Goal: Register for event/course

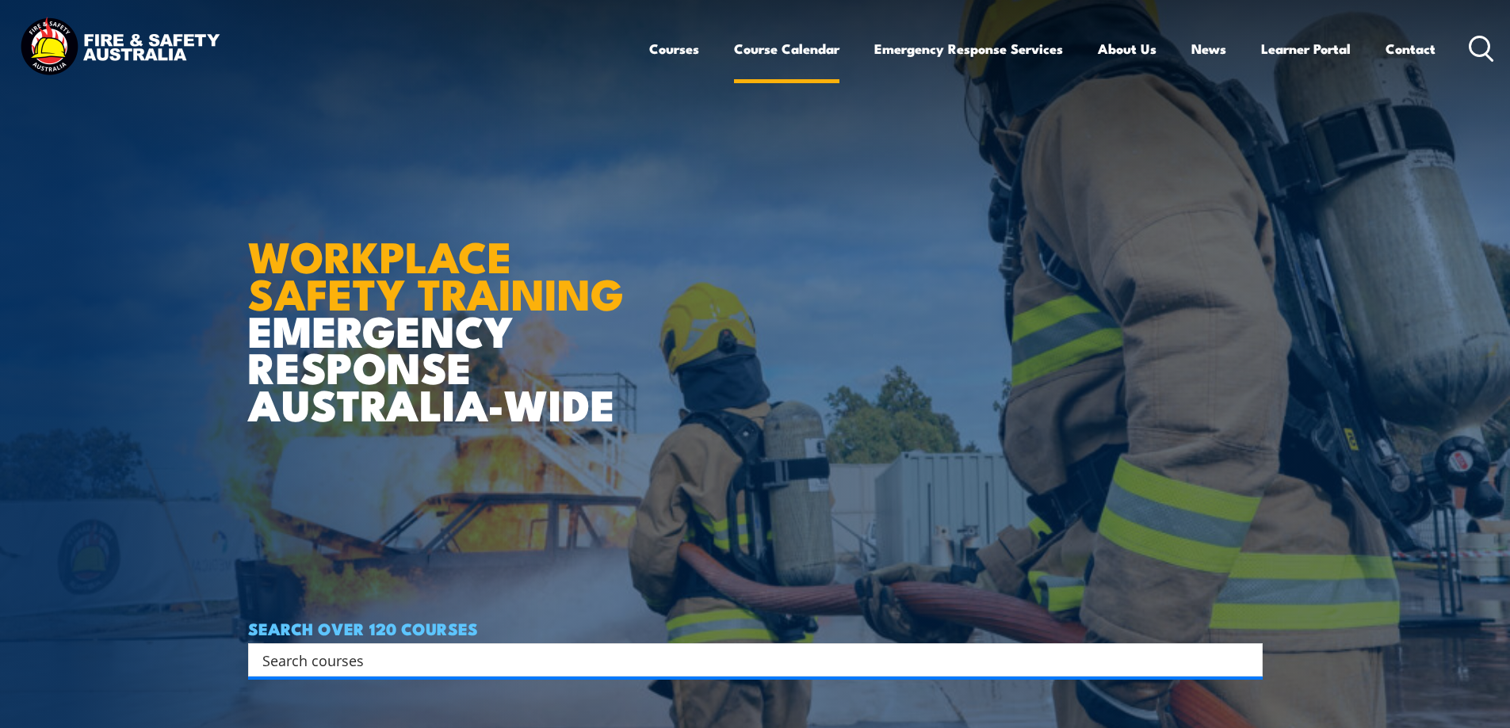
click at [766, 43] on link "Course Calendar" at bounding box center [786, 49] width 105 height 42
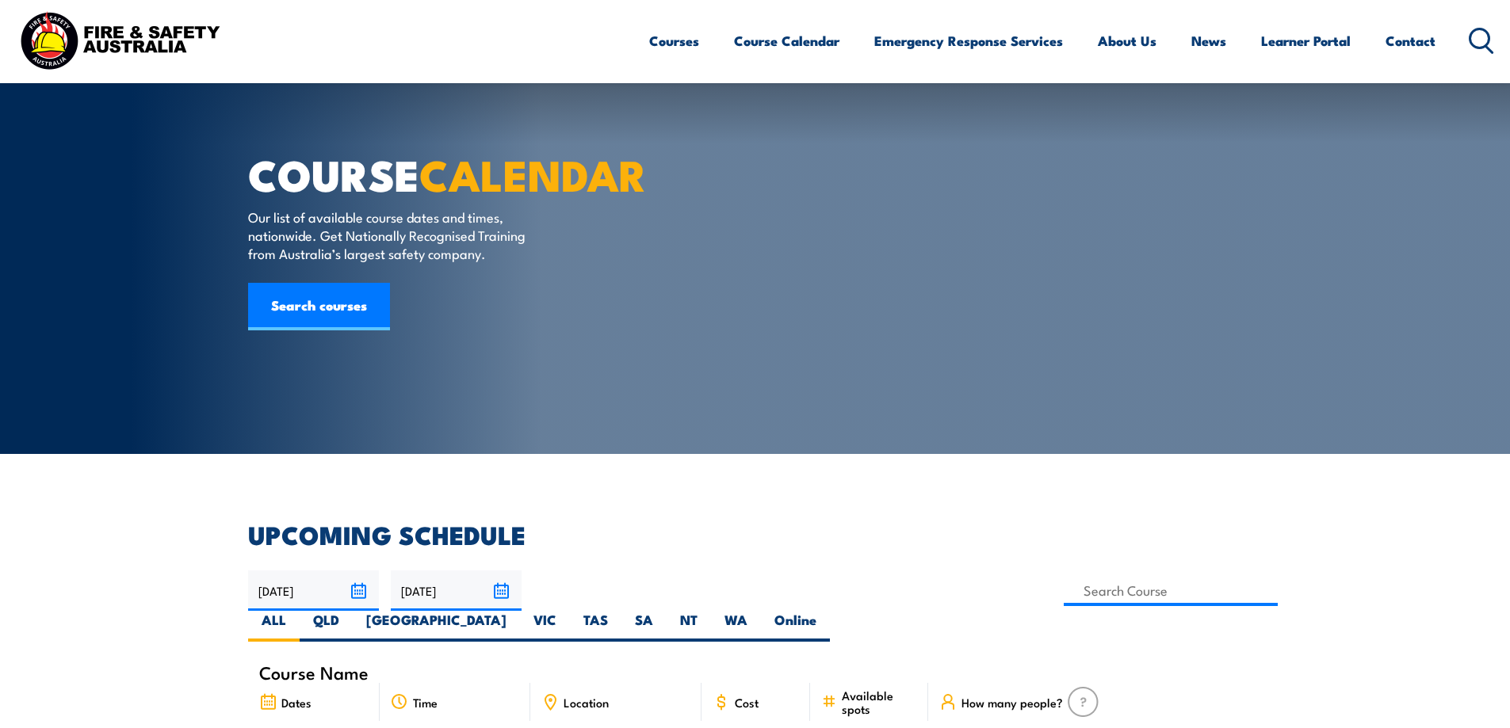
click at [711, 611] on label "NT" at bounding box center [689, 626] width 44 height 31
click at [708, 611] on input "NT" at bounding box center [702, 616] width 10 height 10
radio input "true"
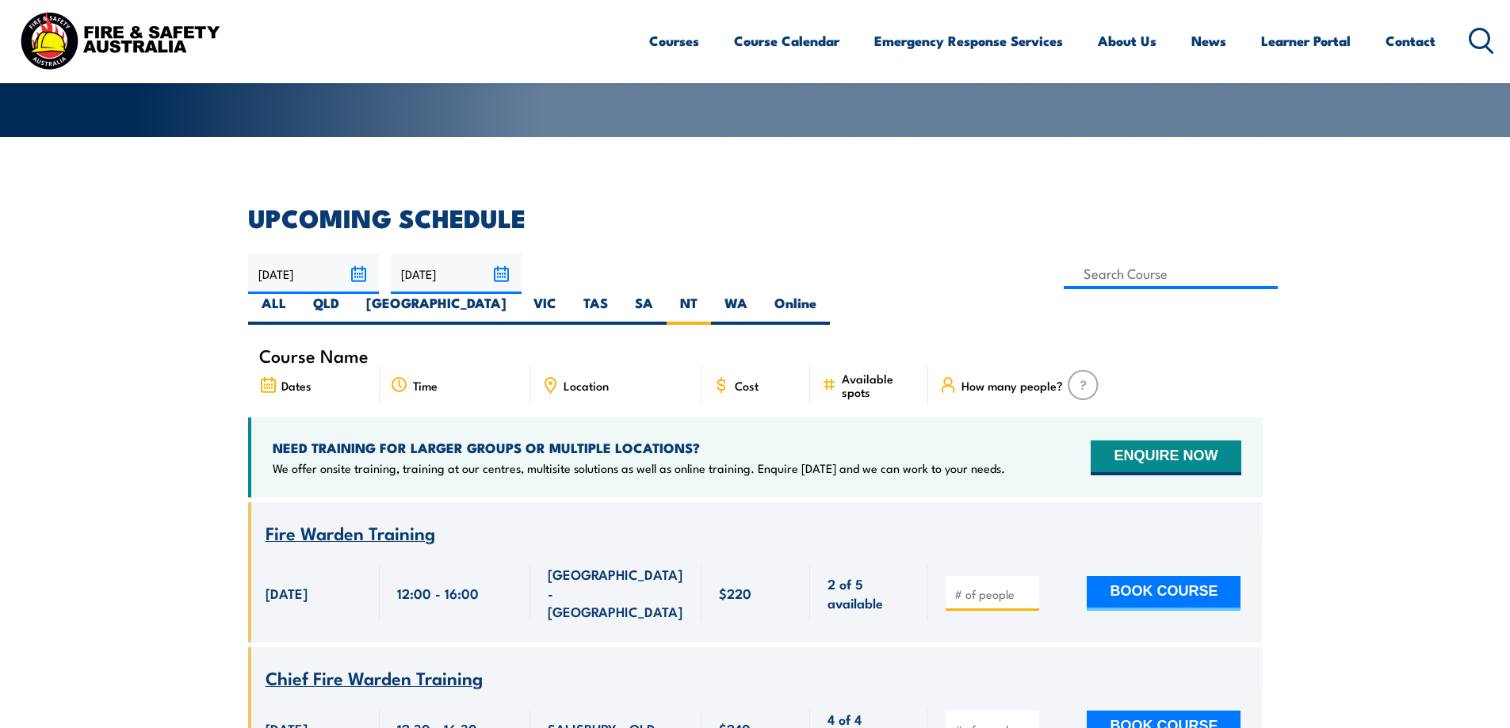
scroll to position [317, 0]
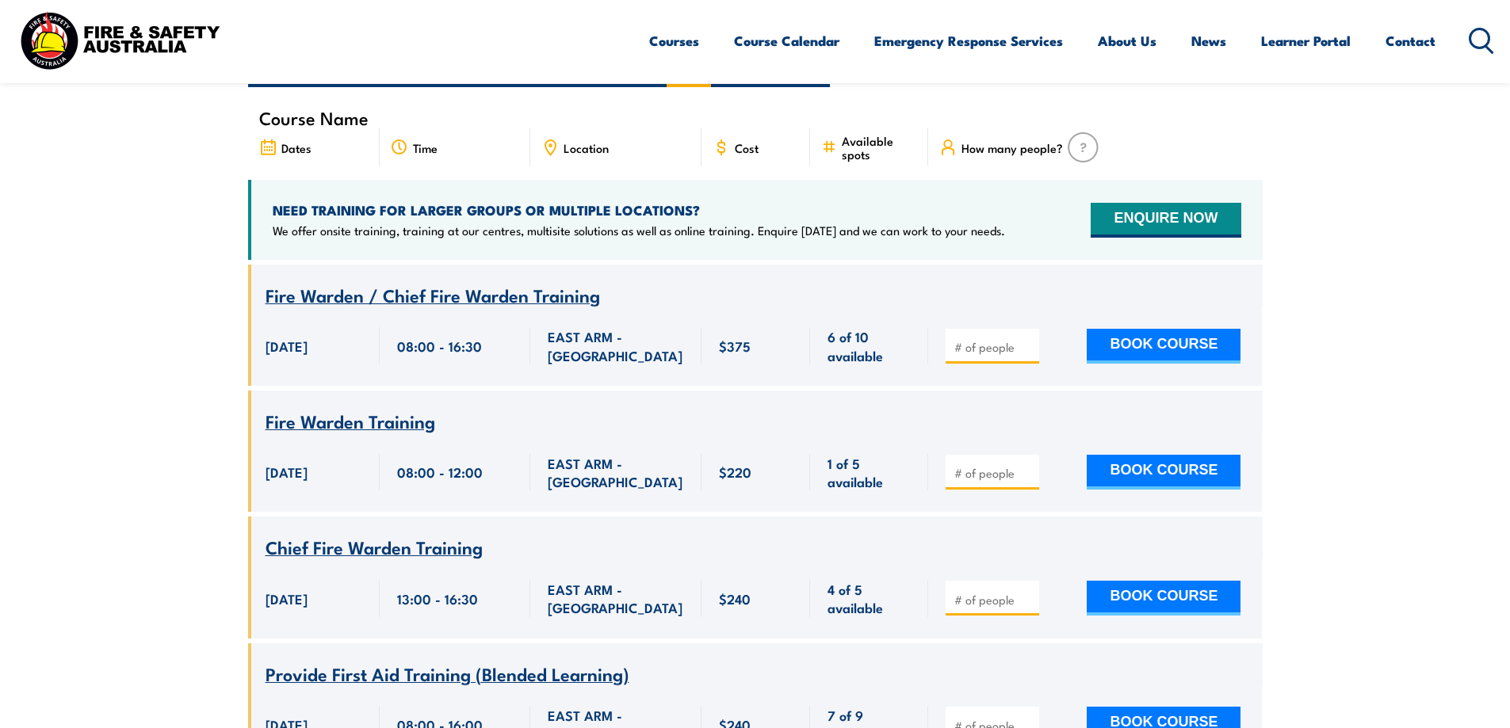
scroll to position [476, 0]
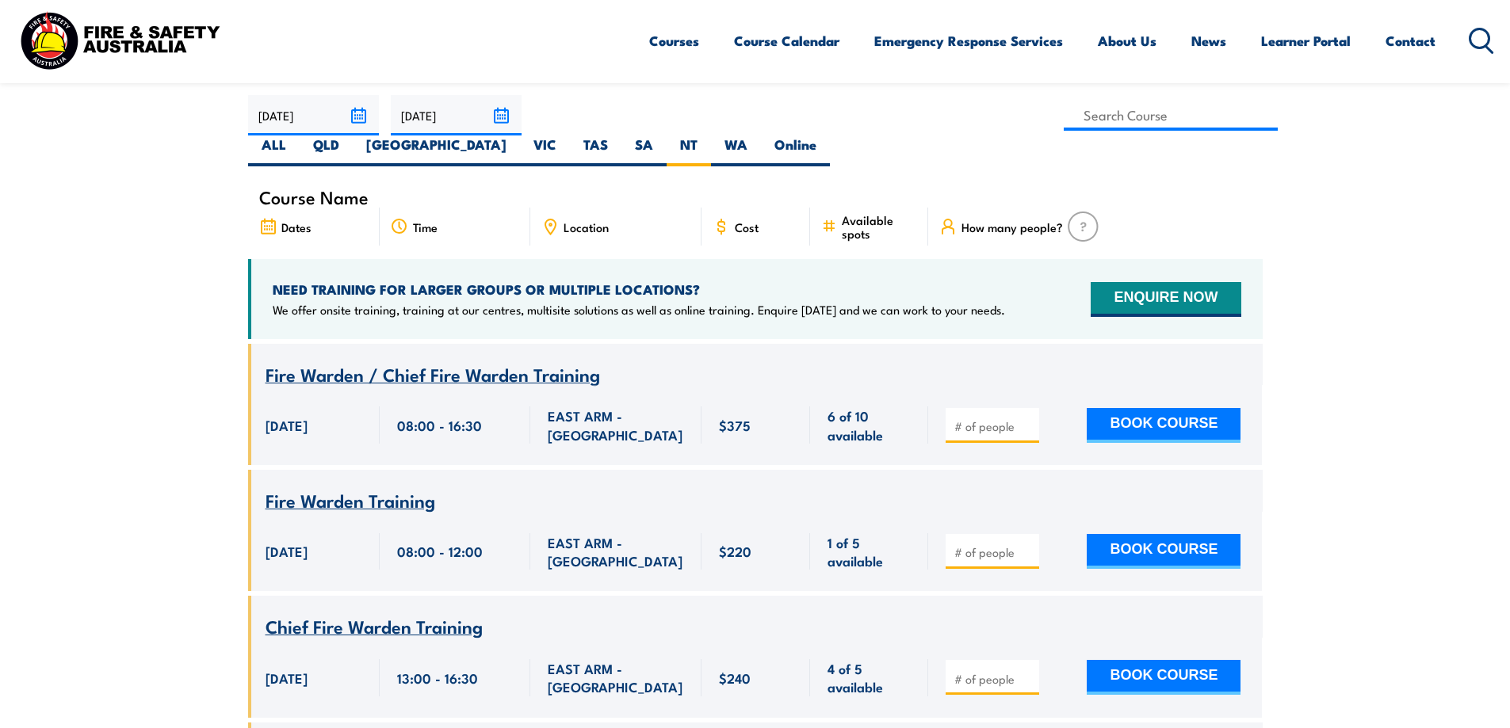
click at [350, 190] on span "Course Name" at bounding box center [313, 196] width 109 height 13
click at [346, 190] on span "Course Name" at bounding box center [313, 196] width 109 height 13
click at [1064, 116] on input at bounding box center [1171, 115] width 215 height 31
type input "Work Safely at Heights Training"
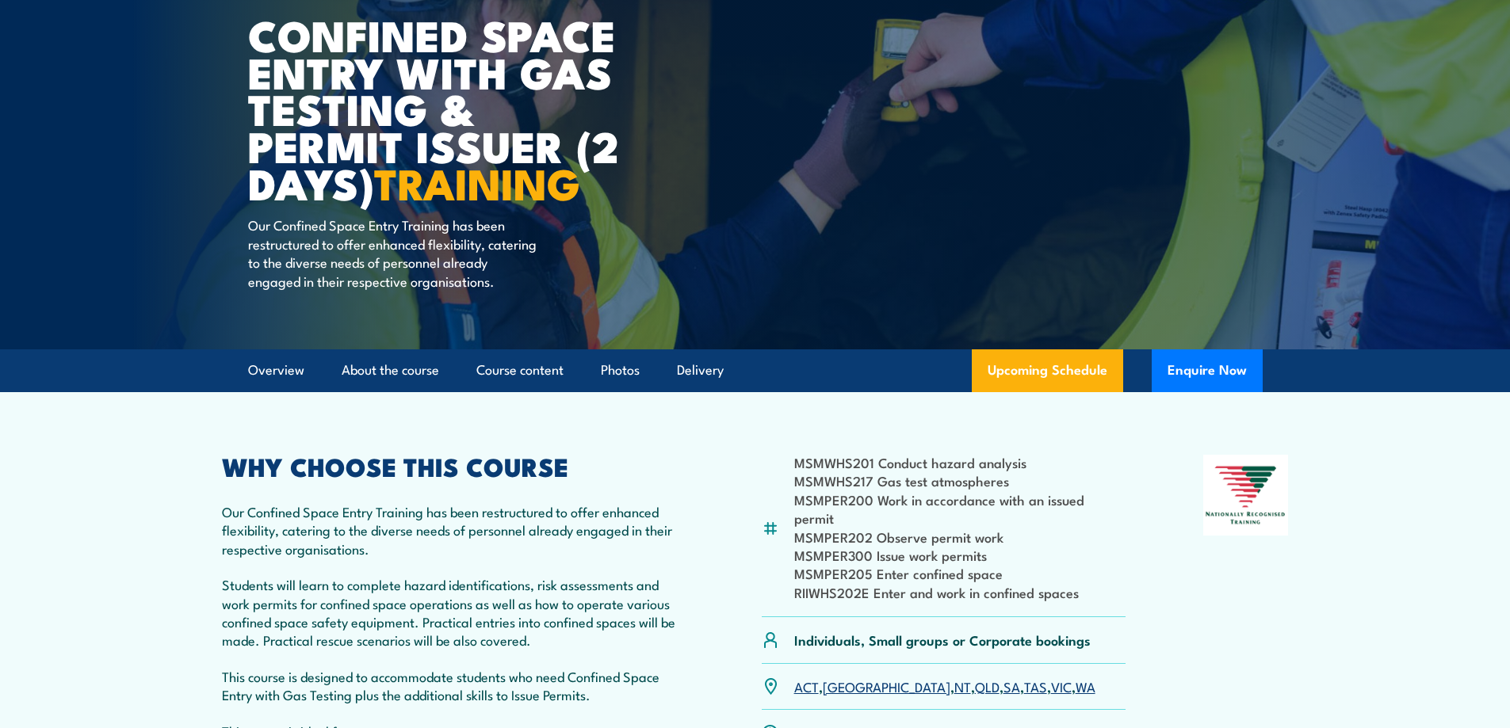
scroll to position [238, 0]
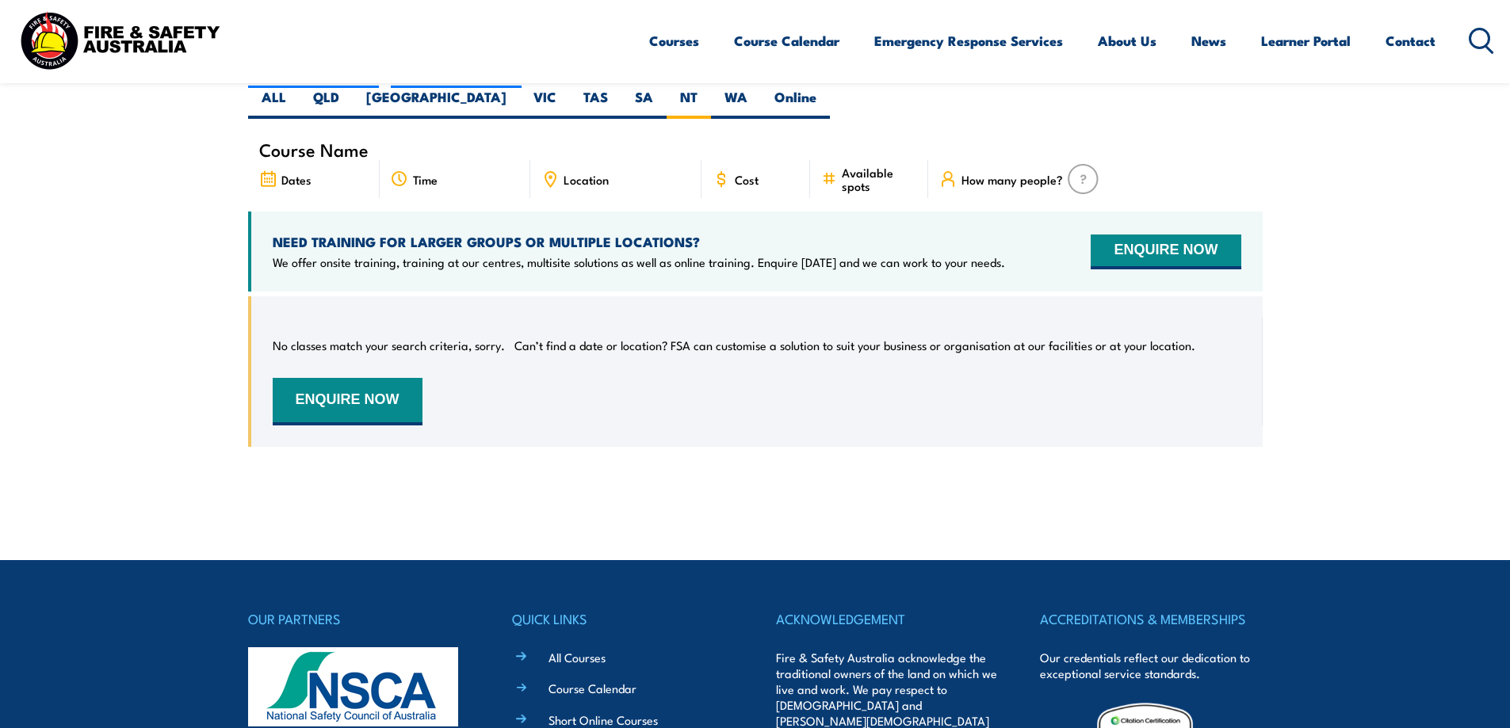
scroll to position [285, 0]
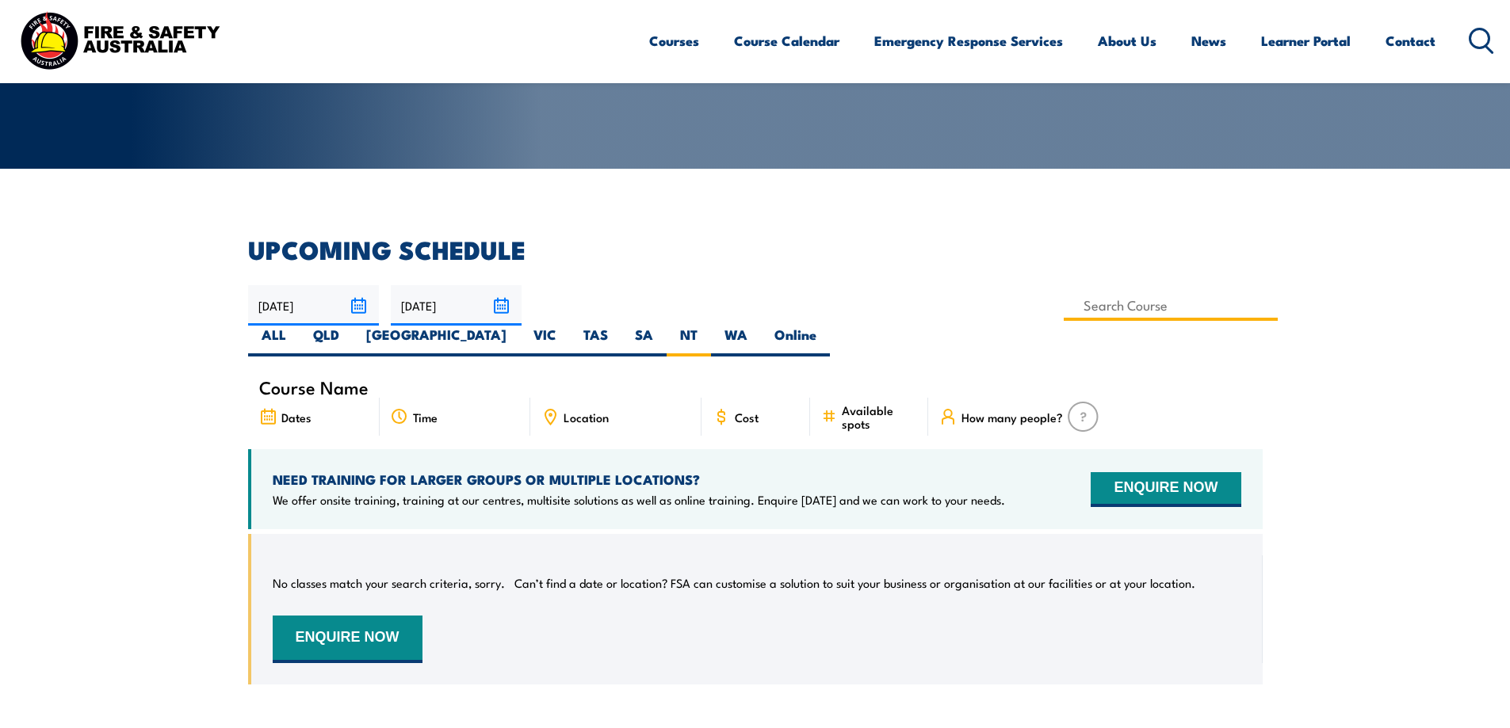
click at [1064, 307] on input at bounding box center [1171, 305] width 215 height 31
click at [1064, 308] on input at bounding box center [1171, 305] width 215 height 31
type input "Confined Space with Gas Testing"
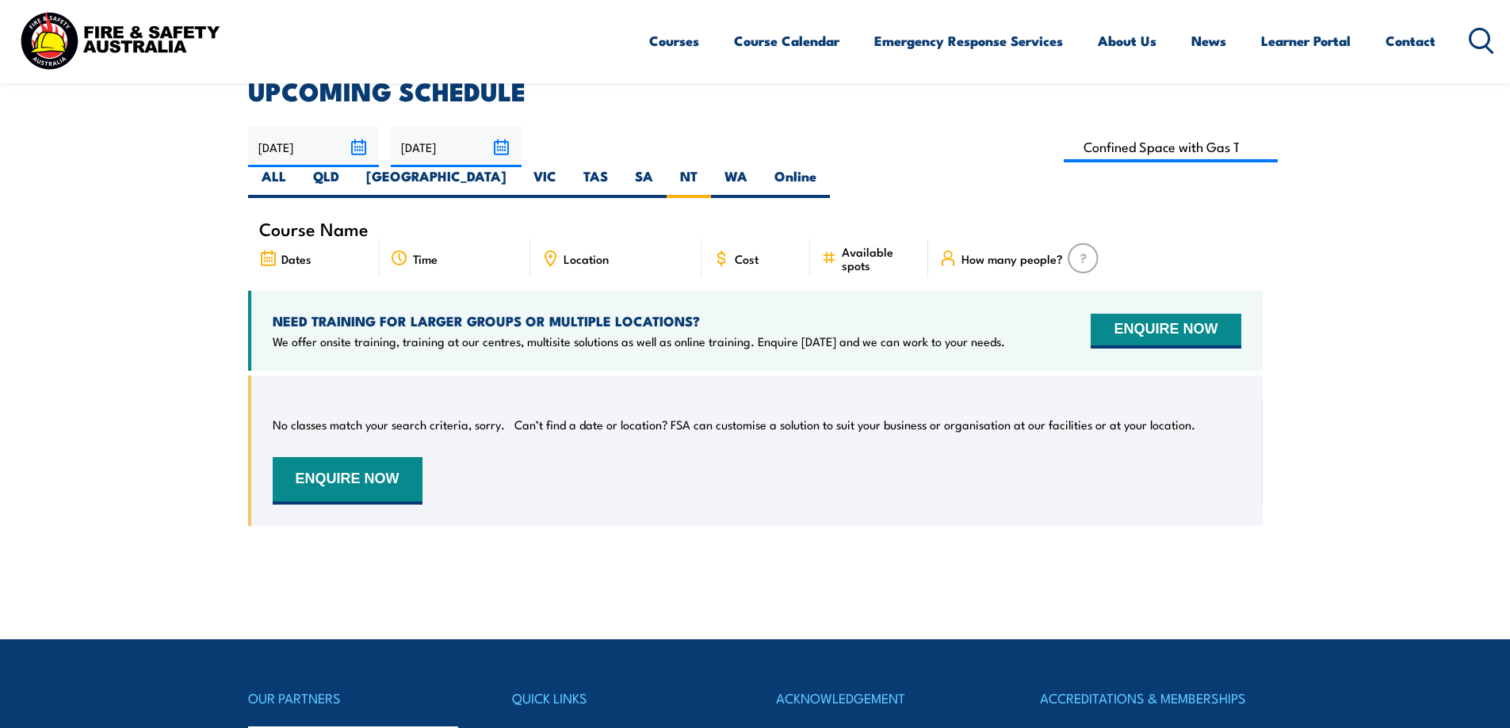
scroll to position [365, 0]
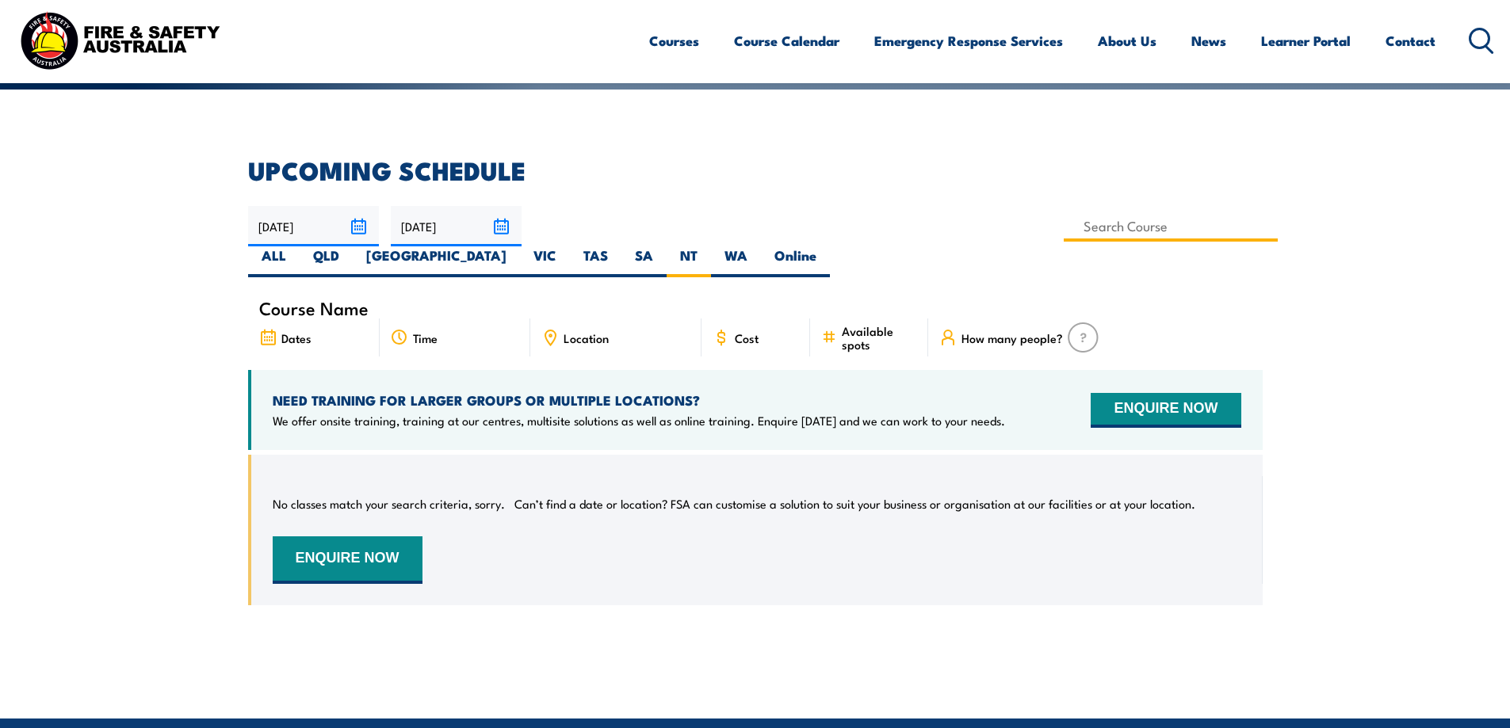
type input "Confined Space with Gas Testing"
drag, startPoint x: 591, startPoint y: 224, endPoint x: 900, endPoint y: 254, distance: 310.5
click at [900, 254] on article "UPCOMING SCHEDULE [DATE] [DATE]" at bounding box center [755, 394] width 1015 height 471
click at [111, 365] on section "UPCOMING SCHEDULE [DATE] [DATE]" at bounding box center [755, 394] width 1510 height 471
click at [1064, 234] on input at bounding box center [1171, 226] width 215 height 31
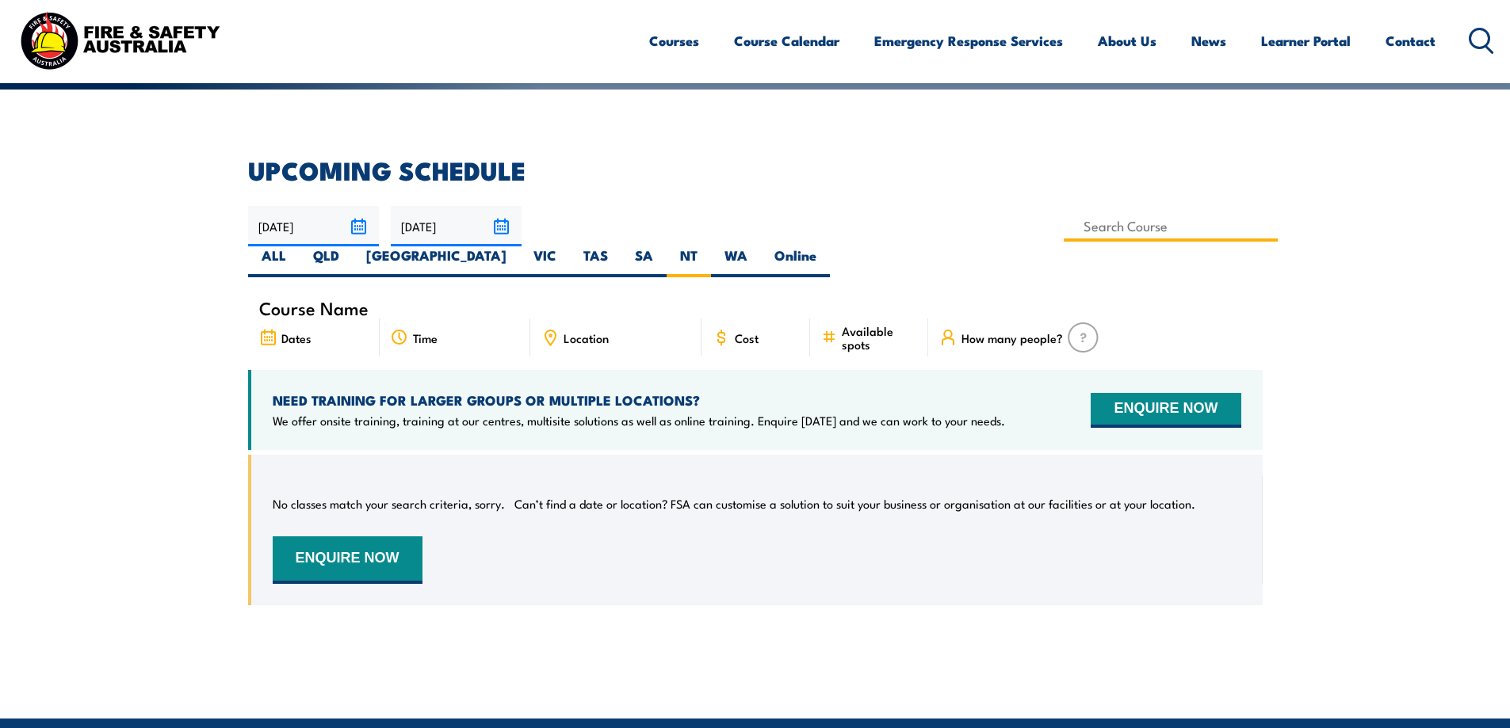
type input "Confined Space with Gas Testing"
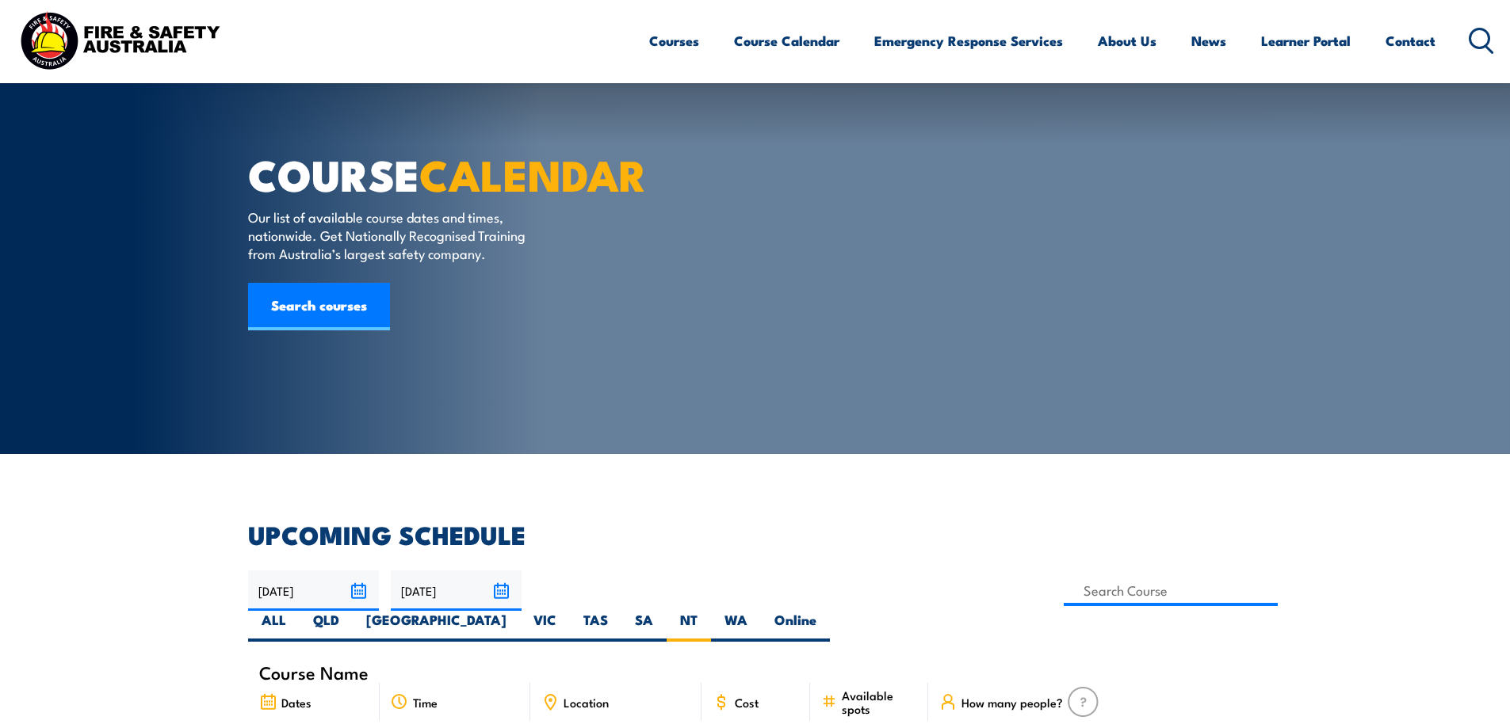
scroll to position [555, 0]
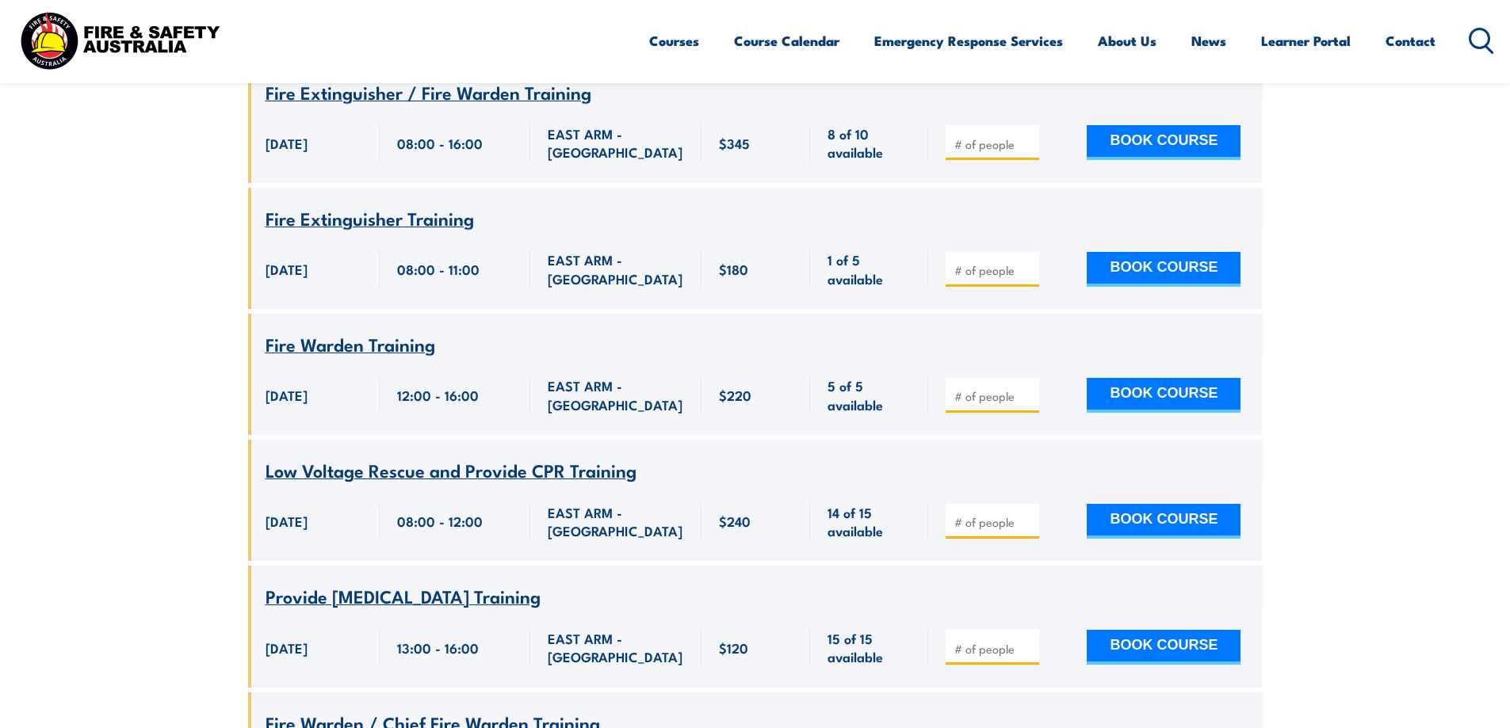
scroll to position [3487, 0]
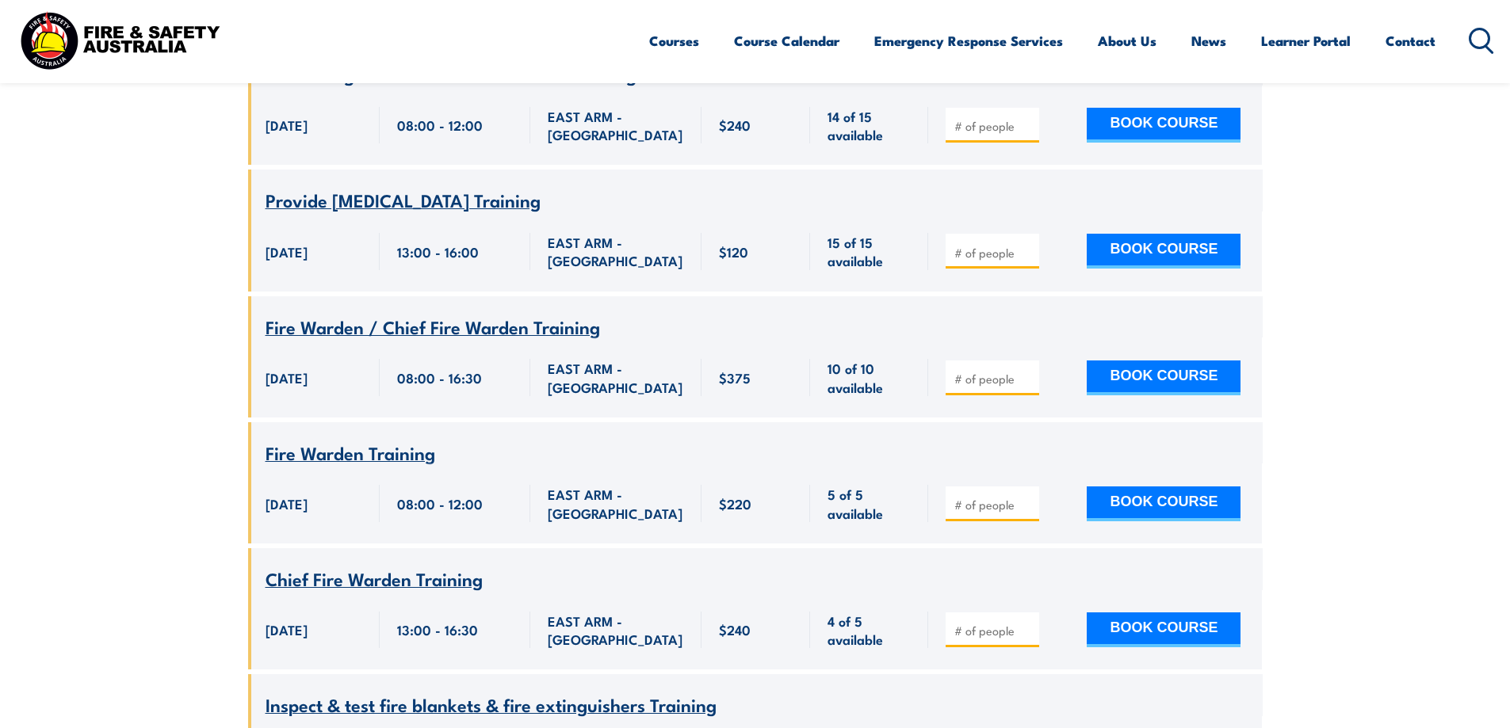
scroll to position [3884, 0]
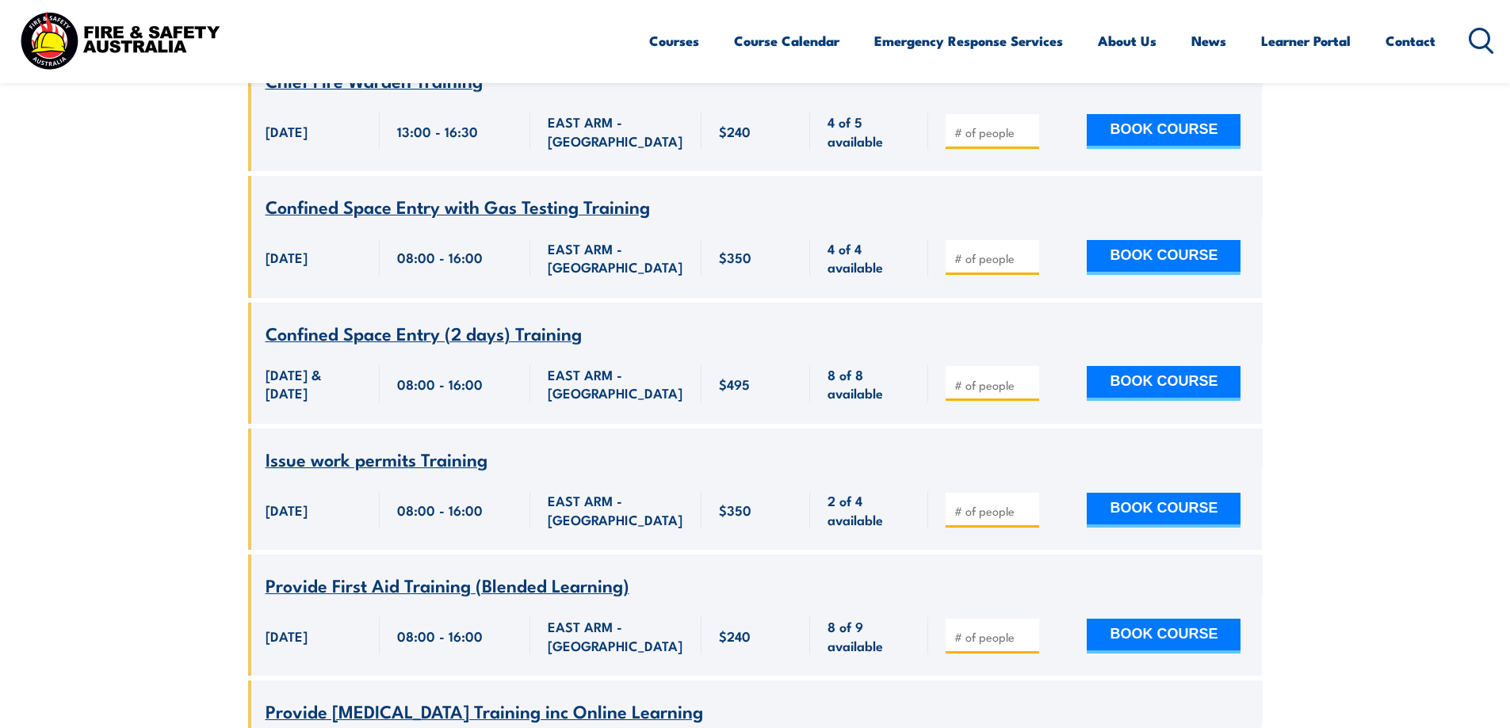
scroll to position [2061, 0]
